Goal: Task Accomplishment & Management: Complete application form

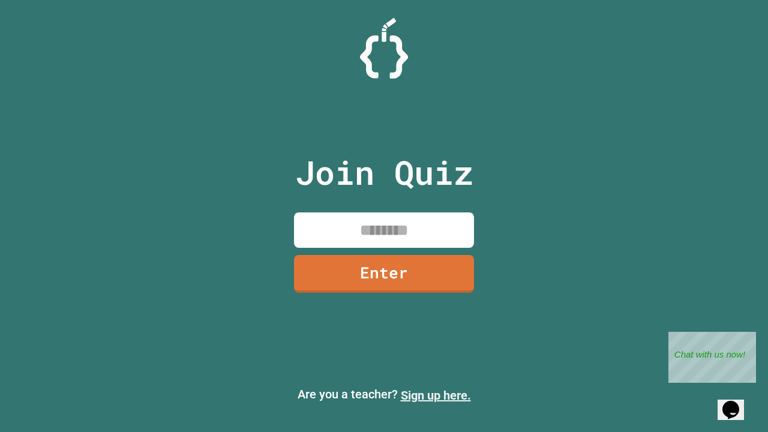
click at [435, 395] on link "Sign up here." at bounding box center [436, 395] width 70 height 14
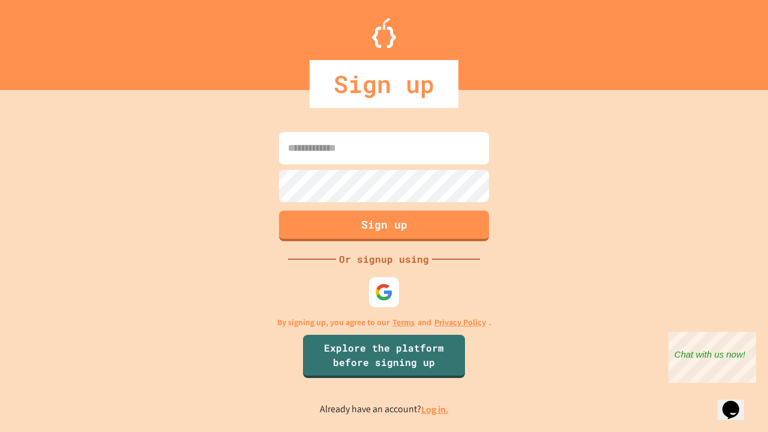
click at [435, 409] on link "Log in." at bounding box center [435, 409] width 28 height 13
